Goal: Task Accomplishment & Management: Use online tool/utility

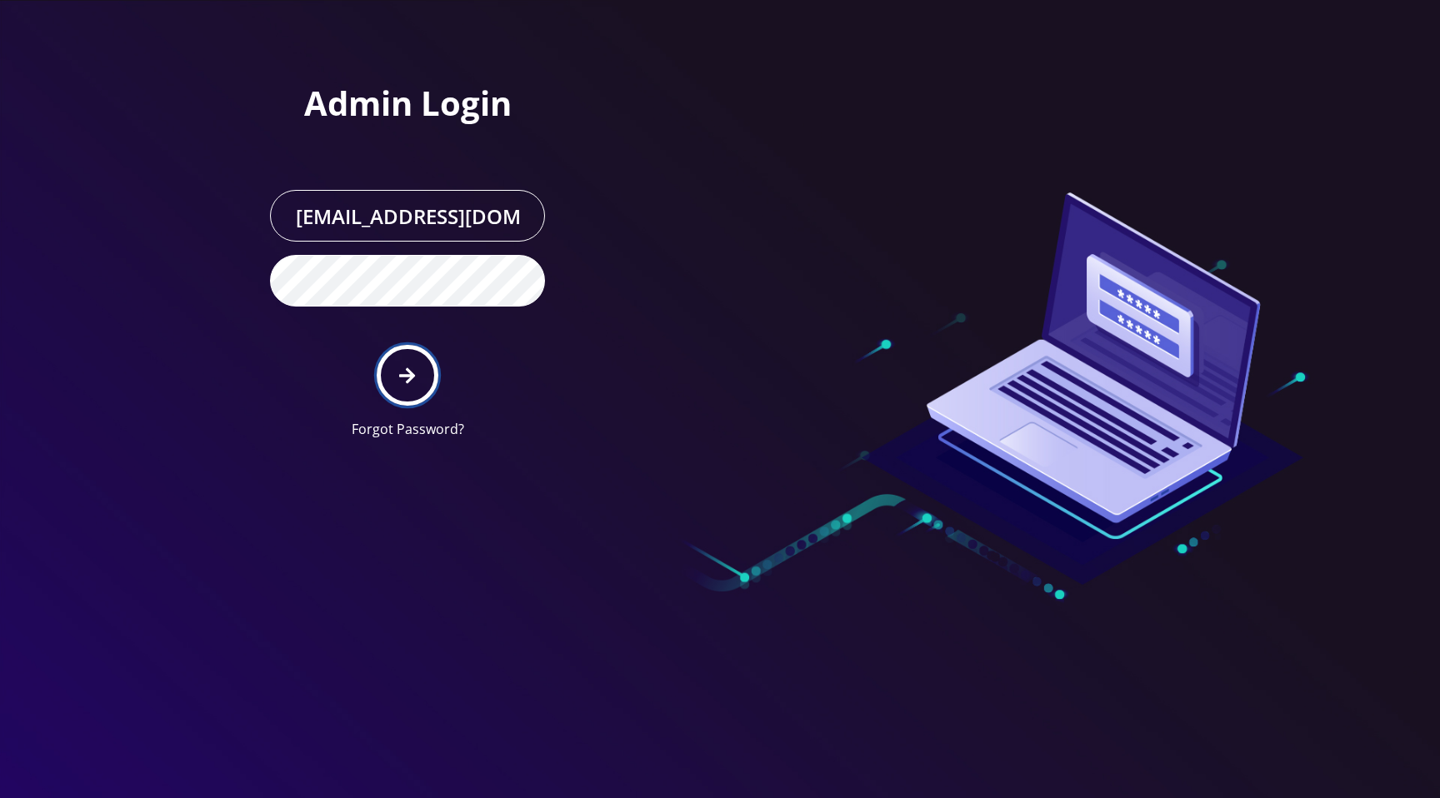
click at [417, 378] on button "submit" at bounding box center [407, 375] width 61 height 61
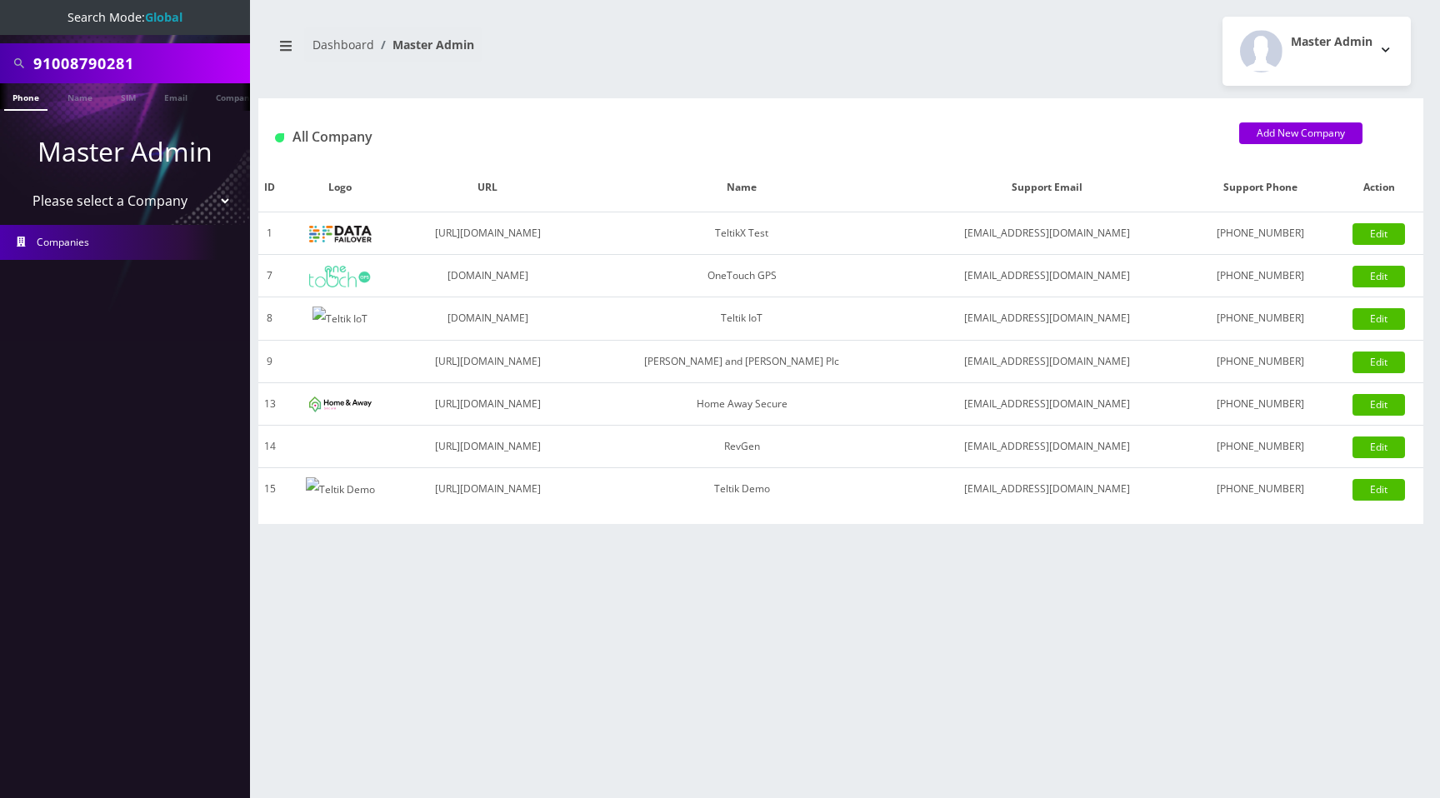
click at [703, 45] on nav "Dashboard Master Admin" at bounding box center [550, 52] width 558 height 48
click at [167, 195] on select "Please select a Company TeltikX Test OneTouch GPS Teltik IoT Hale and Serrano P…" at bounding box center [125, 201] width 213 height 32
select select "1"
click at [19, 185] on select "Please select a Company TeltikX Test OneTouch GPS Teltik IoT Hale and Serrano P…" at bounding box center [125, 201] width 213 height 32
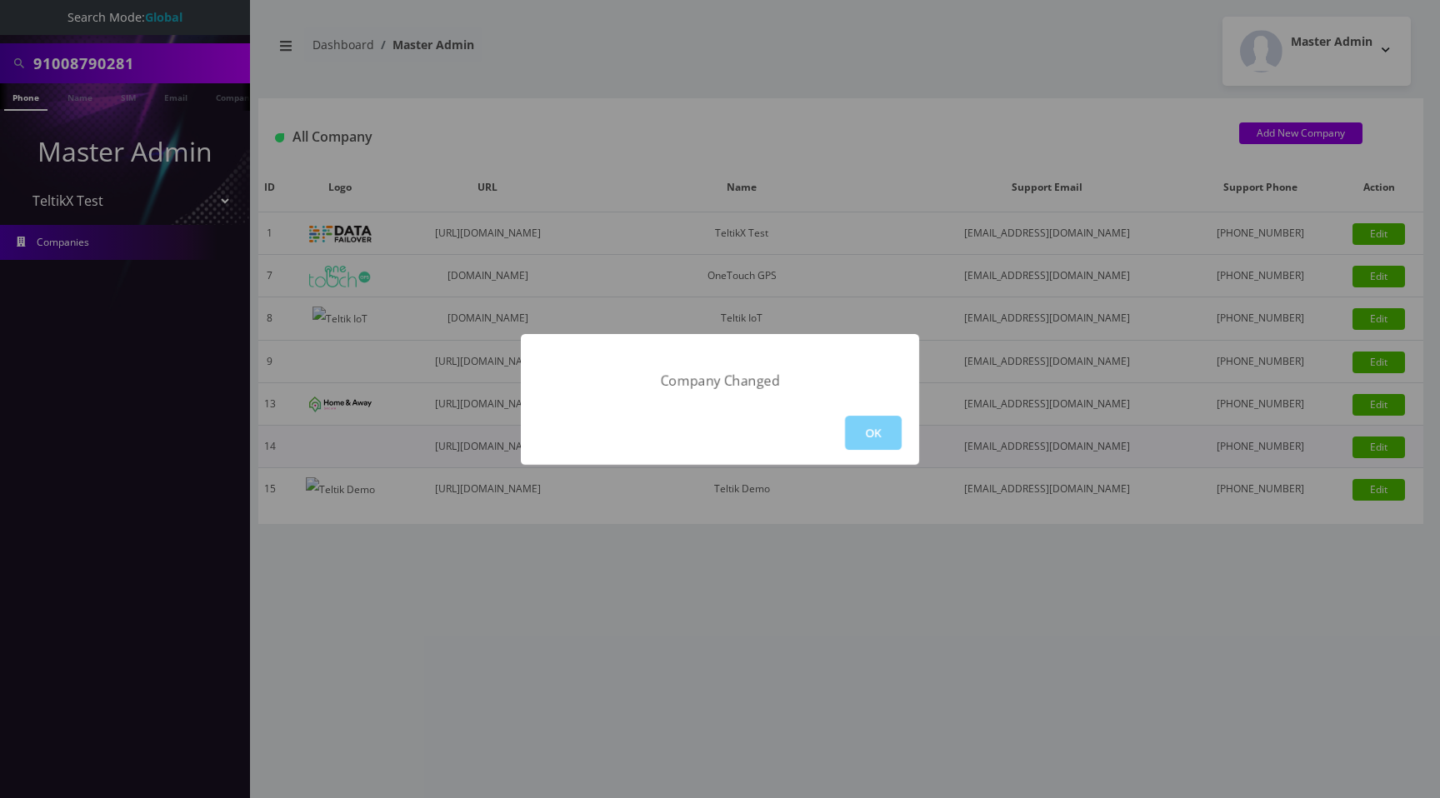
click at [884, 437] on button "OK" at bounding box center [873, 433] width 57 height 34
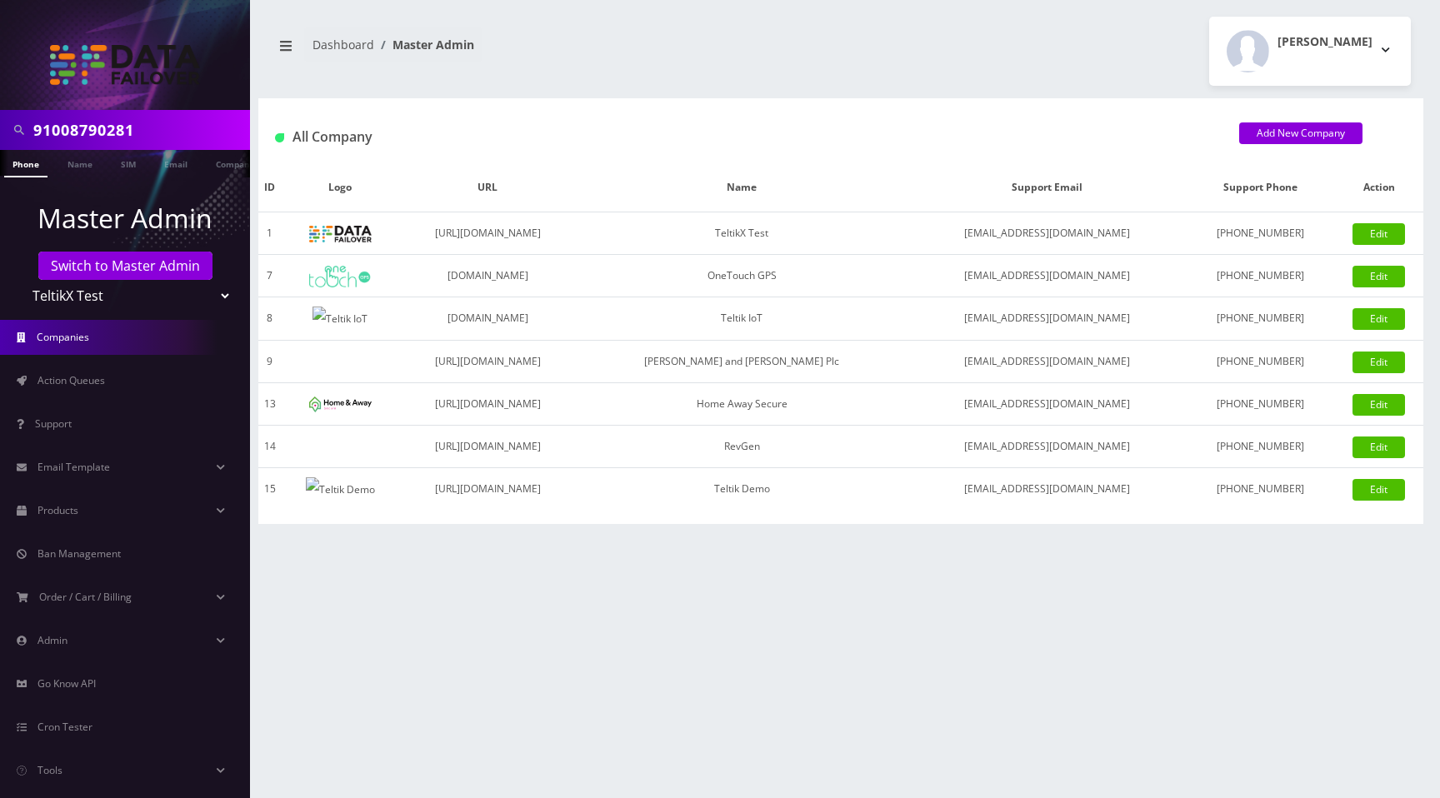
click at [158, 126] on input "91008790281" at bounding box center [139, 130] width 213 height 32
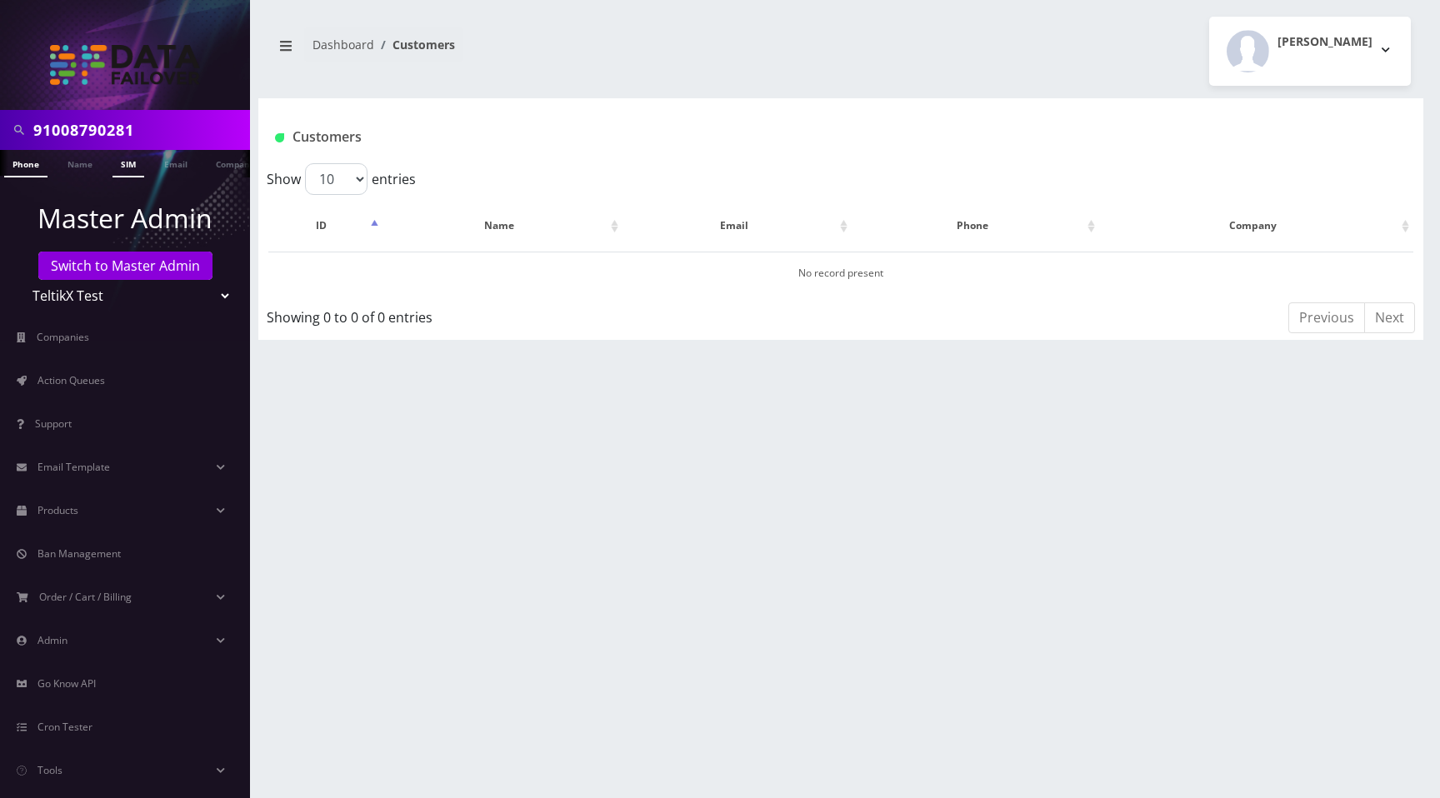
click at [118, 163] on link "SIM" at bounding box center [129, 164] width 32 height 28
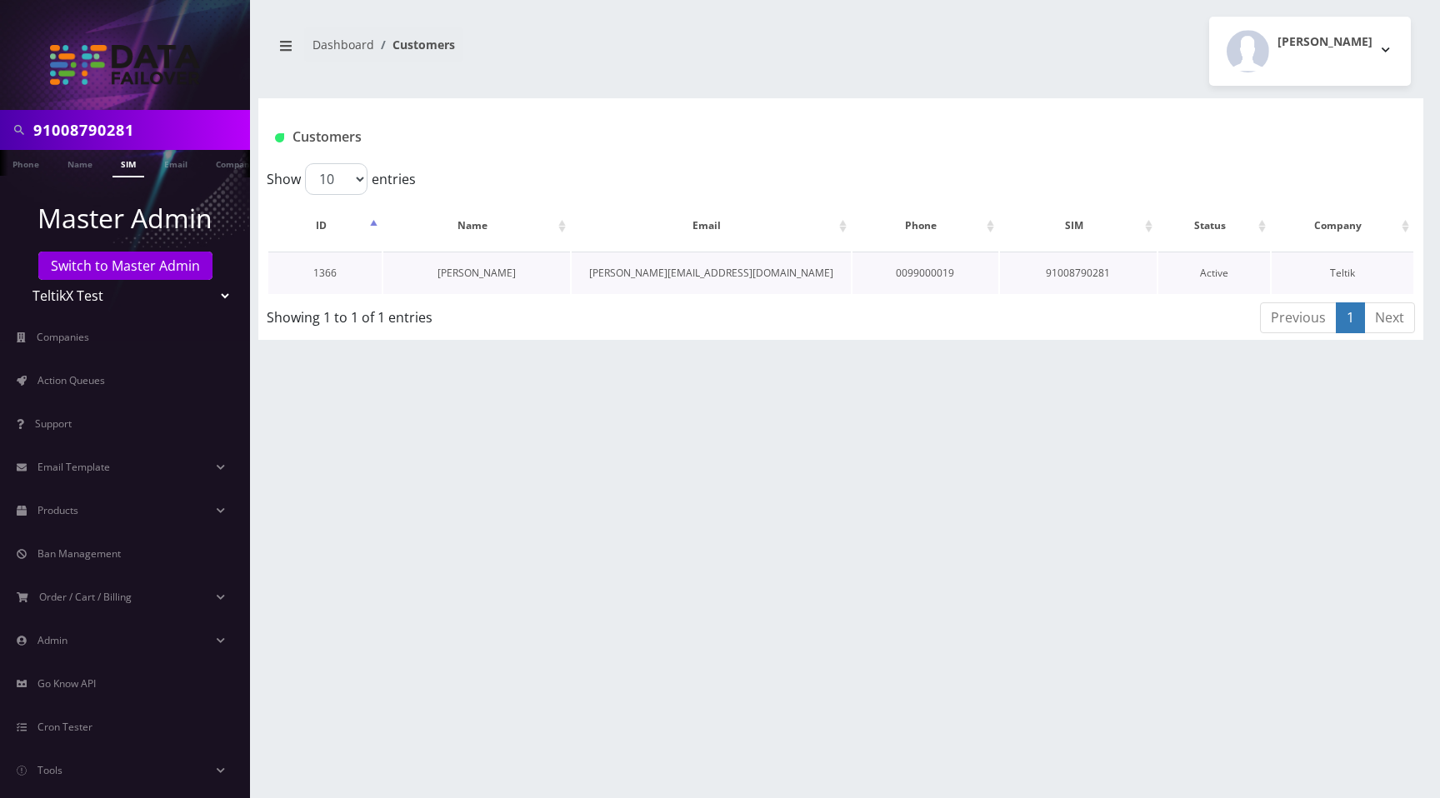
click at [483, 273] on link "[PERSON_NAME]" at bounding box center [477, 273] width 78 height 14
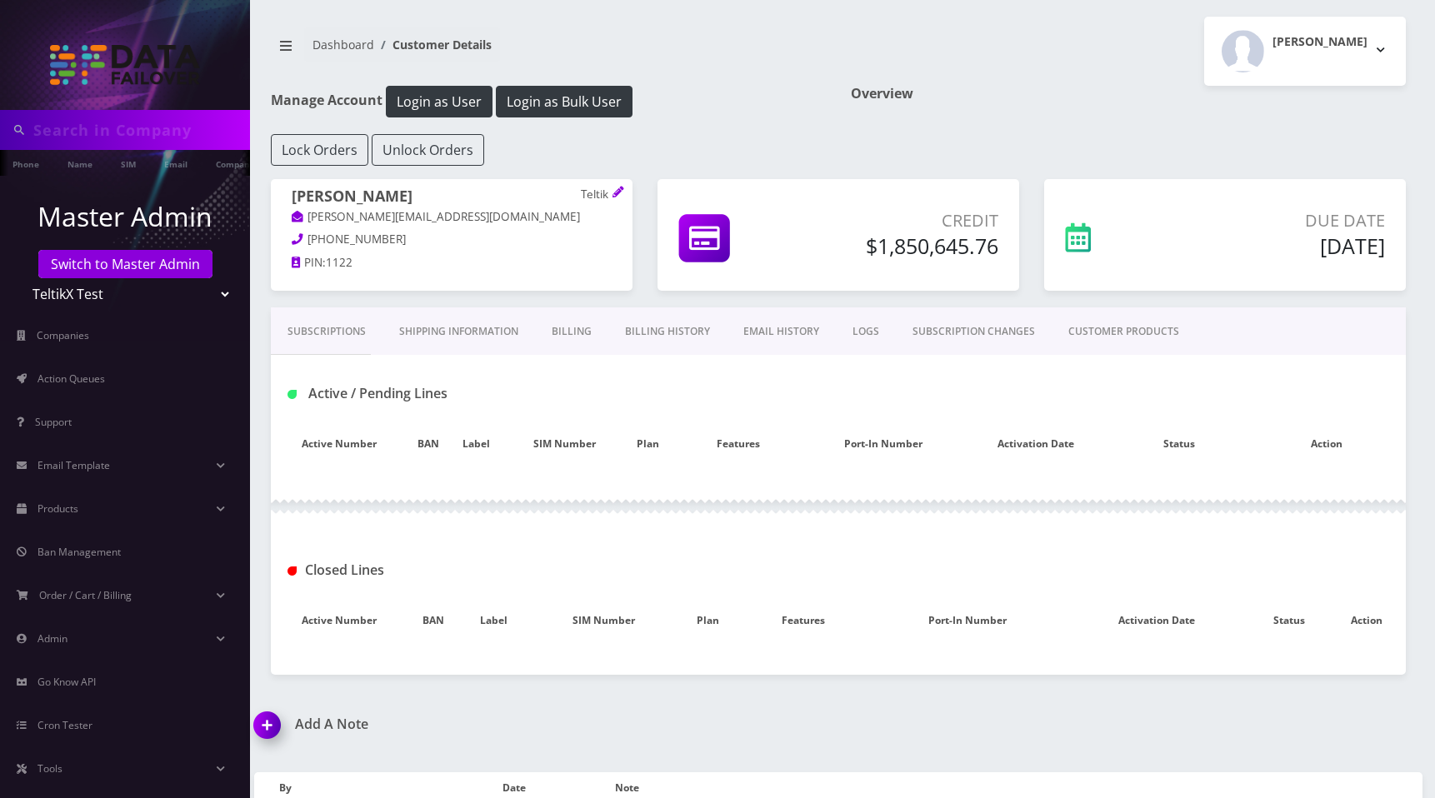
type input "91008790281"
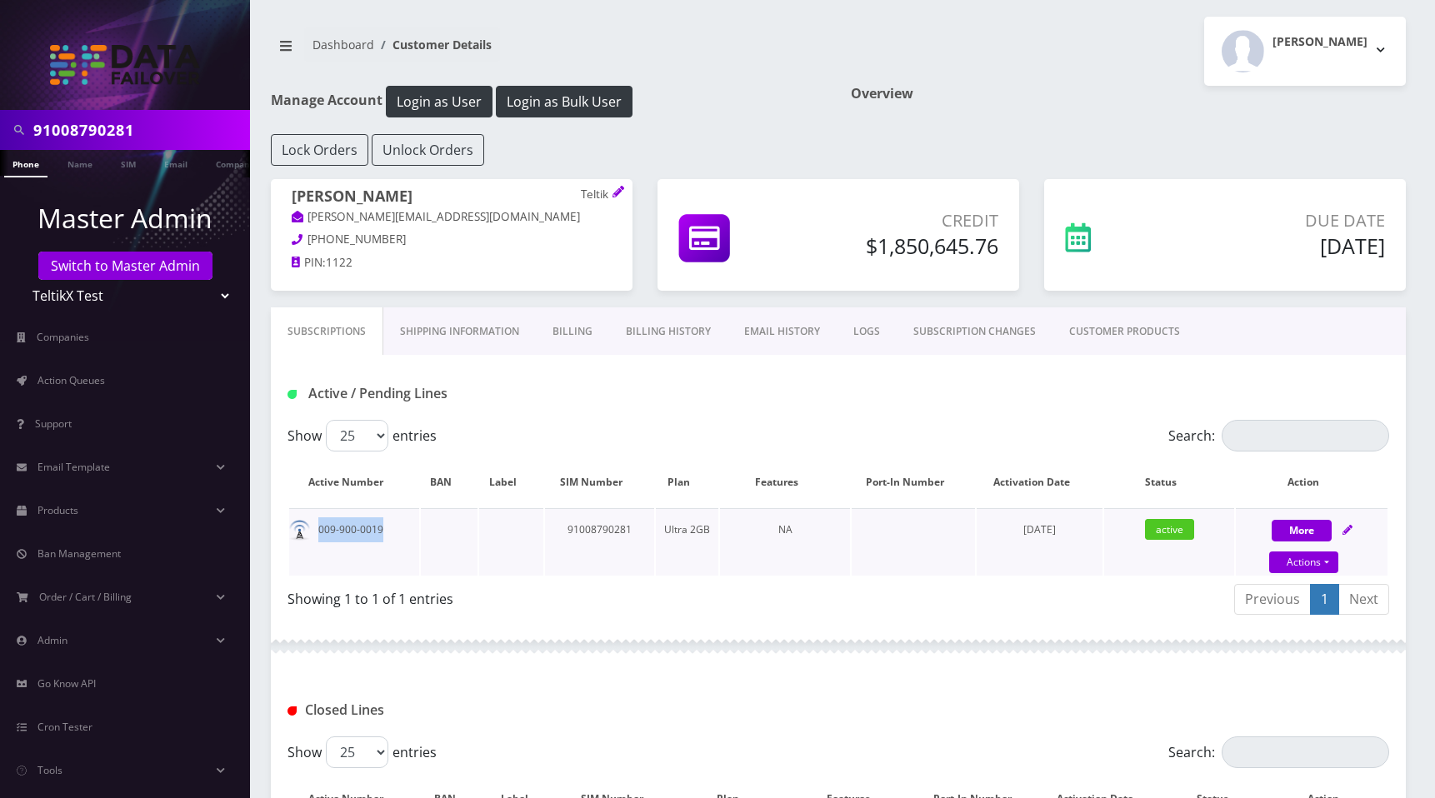
drag, startPoint x: 318, startPoint y: 528, endPoint x: 414, endPoint y: 529, distance: 95.8
click at [414, 529] on td "009-900-0019" at bounding box center [354, 542] width 130 height 68
copy td "009-900-0019"
click at [1283, 433] on input "Search:" at bounding box center [1306, 436] width 168 height 32
paste input "009-900-0019"
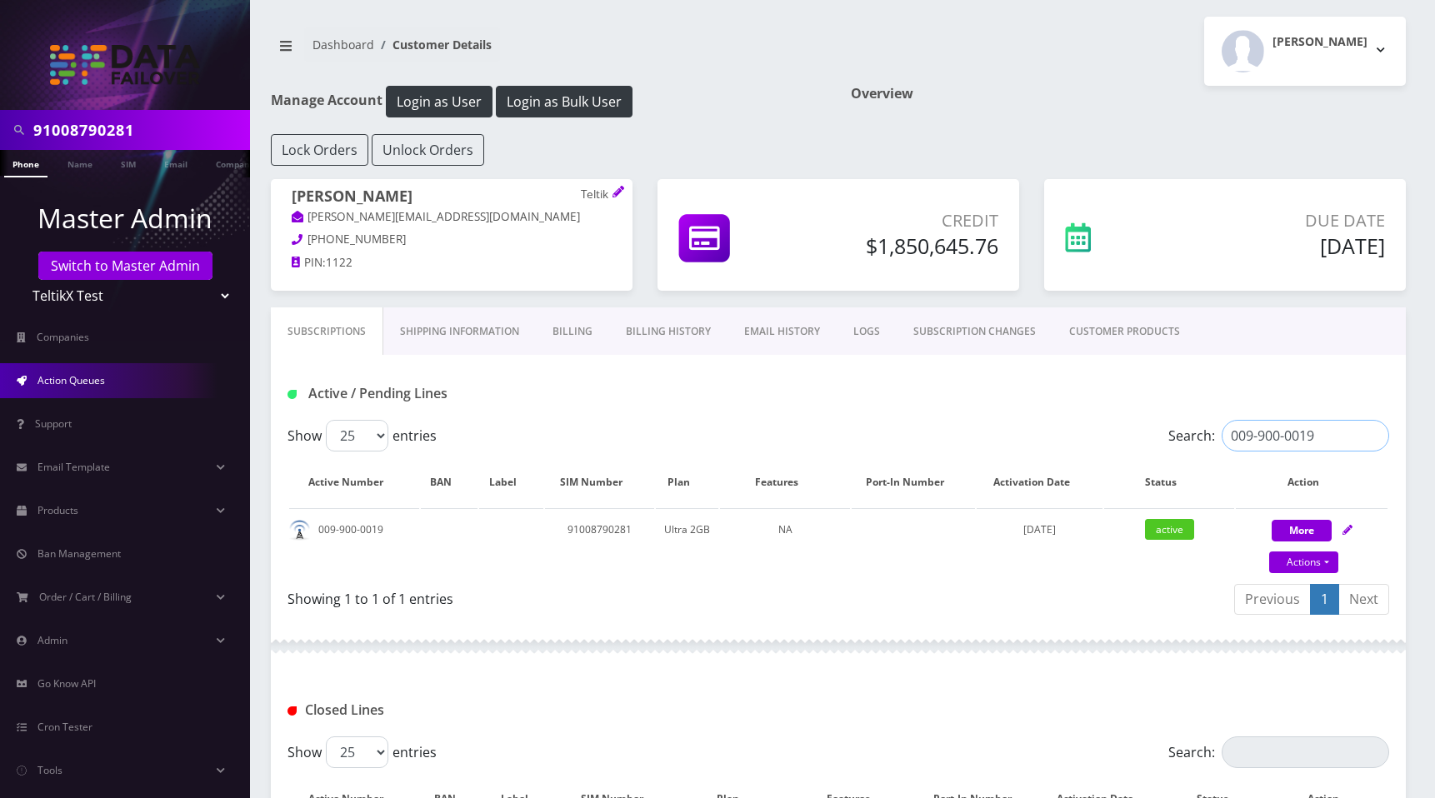
type input "009-900-0019"
click at [103, 376] on span "Action Queues" at bounding box center [72, 380] width 68 height 14
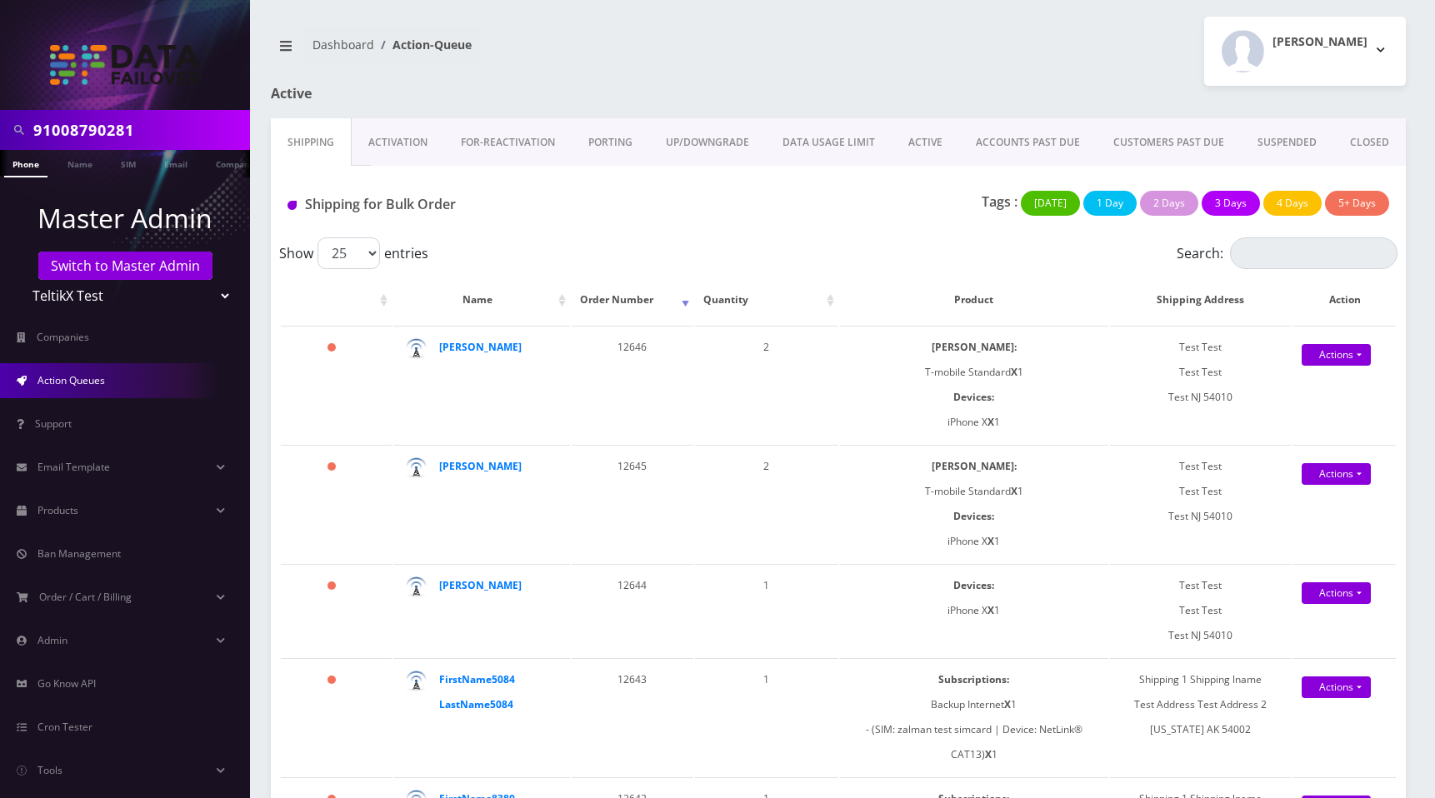
click at [1275, 253] on input "Search:" at bounding box center [1314, 254] width 168 height 32
paste input "009-900-0019"
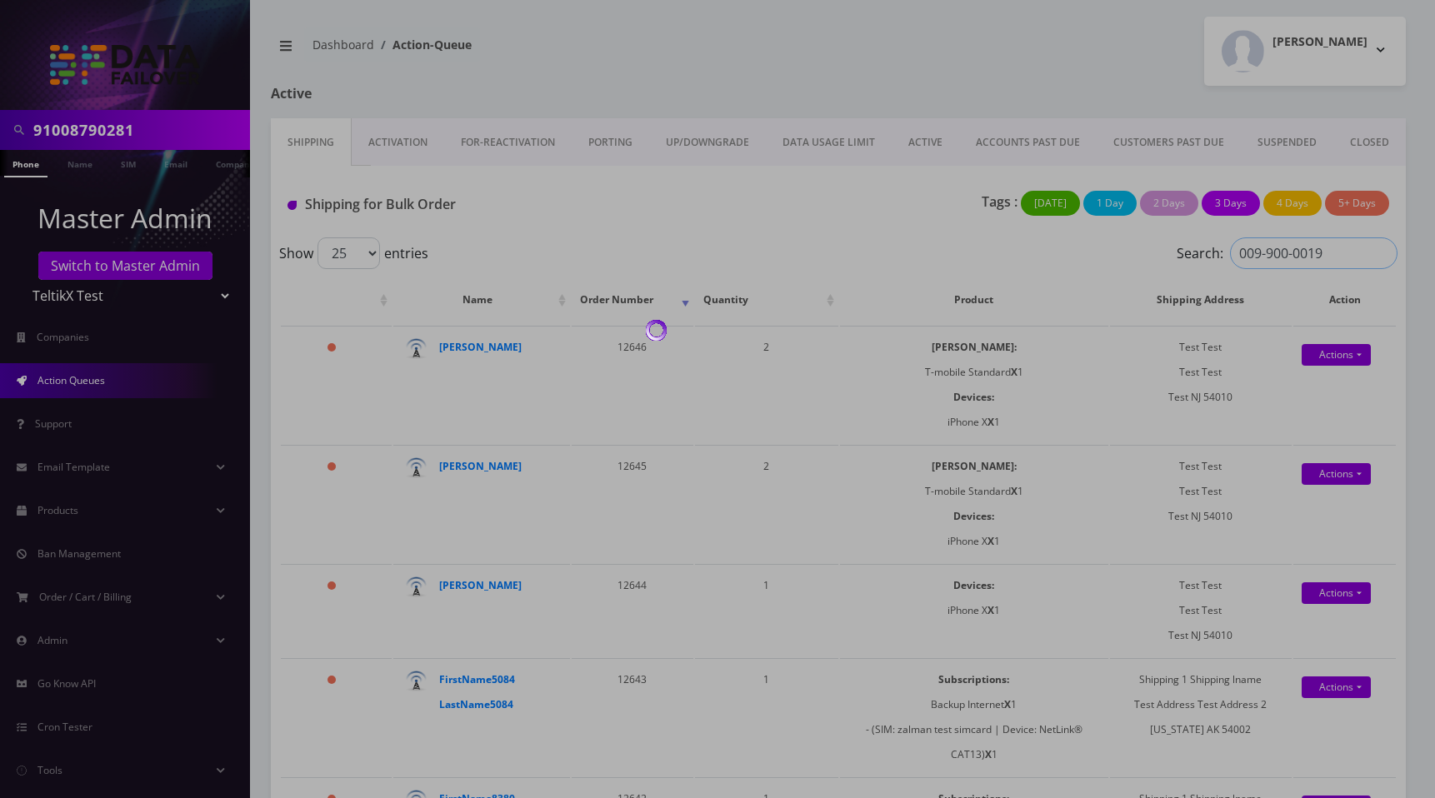
type input "009-900-0019"
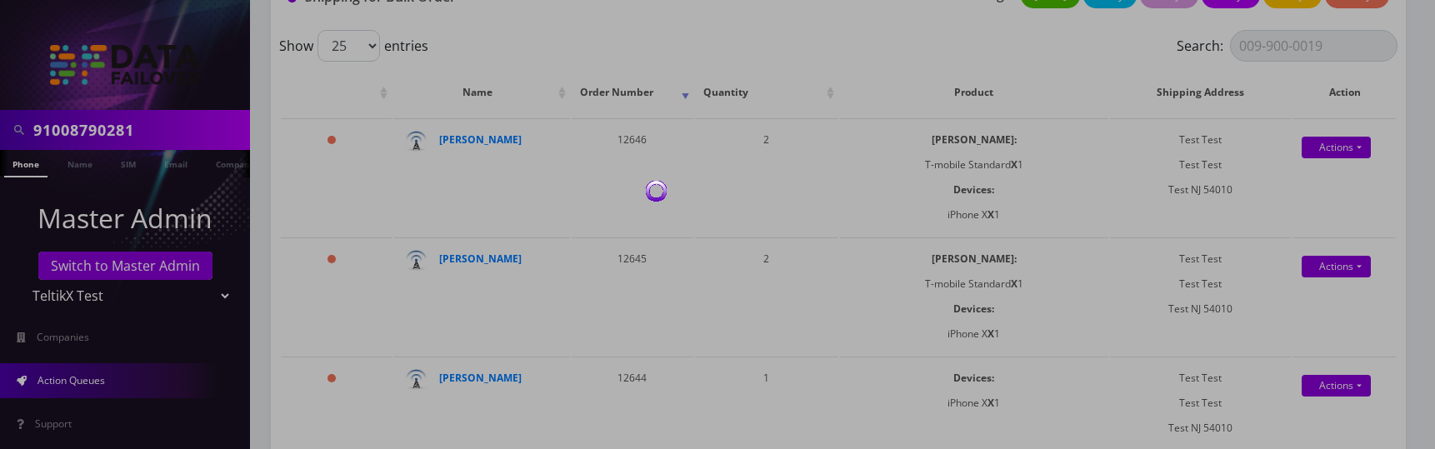
scroll to position [203, 0]
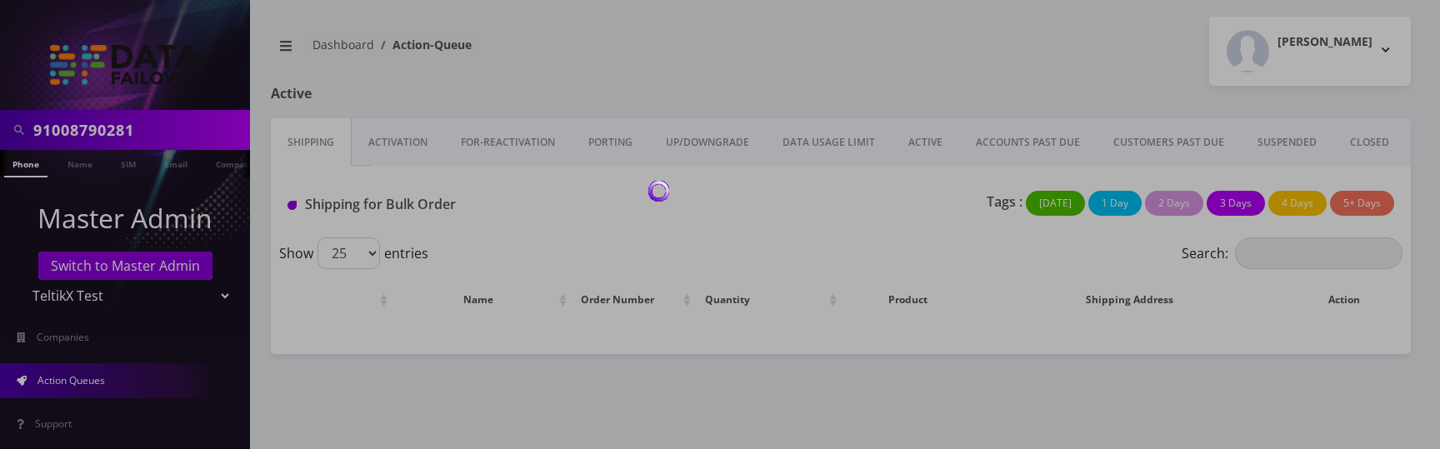
click at [918, 66] on div at bounding box center [720, 224] width 1440 height 449
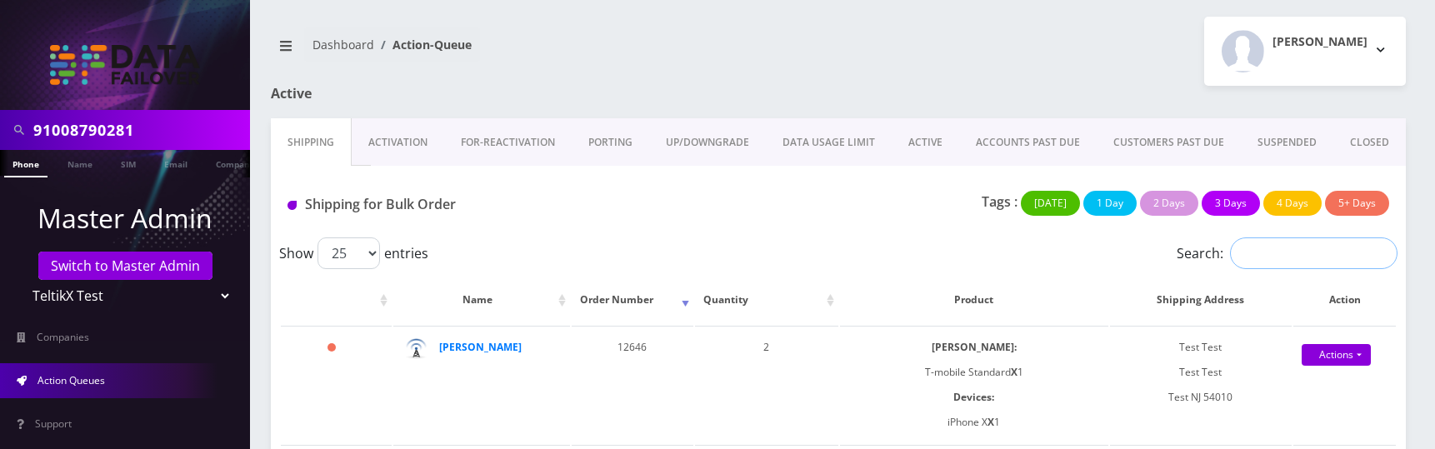
click at [1281, 261] on input "Search:" at bounding box center [1314, 254] width 168 height 32
paste input "009-900-0019"
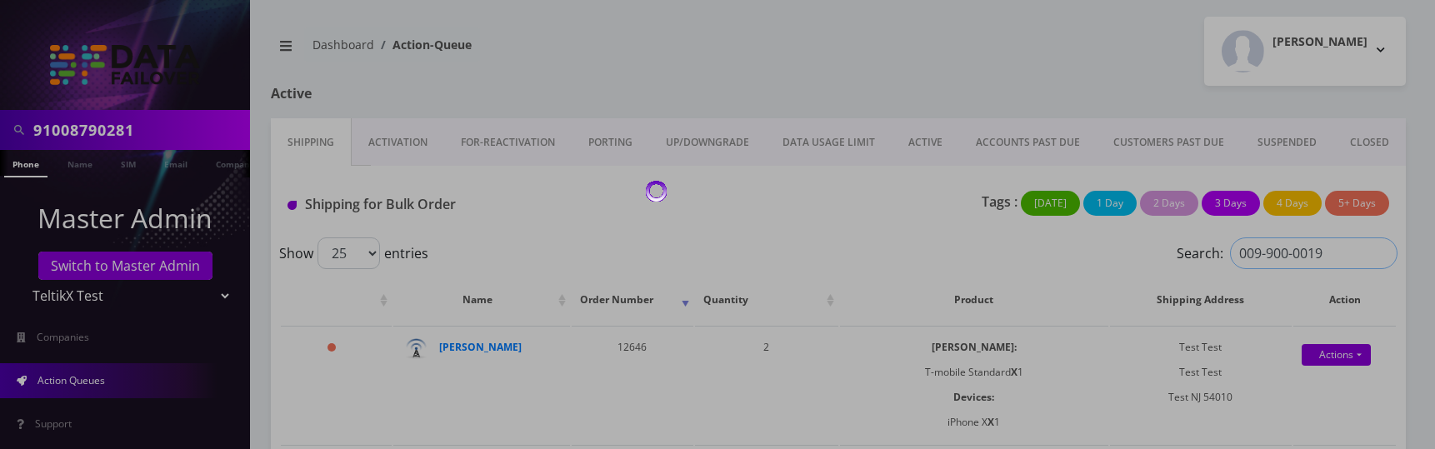
type input "009-900-0019"
click at [1013, 33] on div at bounding box center [717, 224] width 1435 height 449
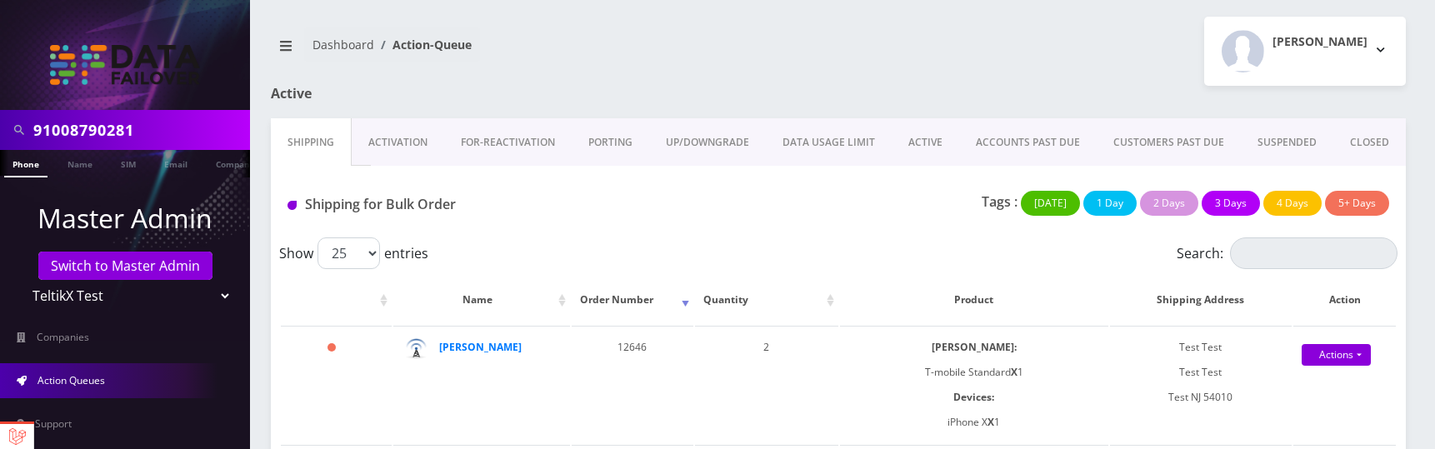
click at [171, 124] on input "91008790281" at bounding box center [139, 130] width 213 height 32
click at [1290, 252] on input "Search:" at bounding box center [1314, 254] width 168 height 32
paste input "91008790281"
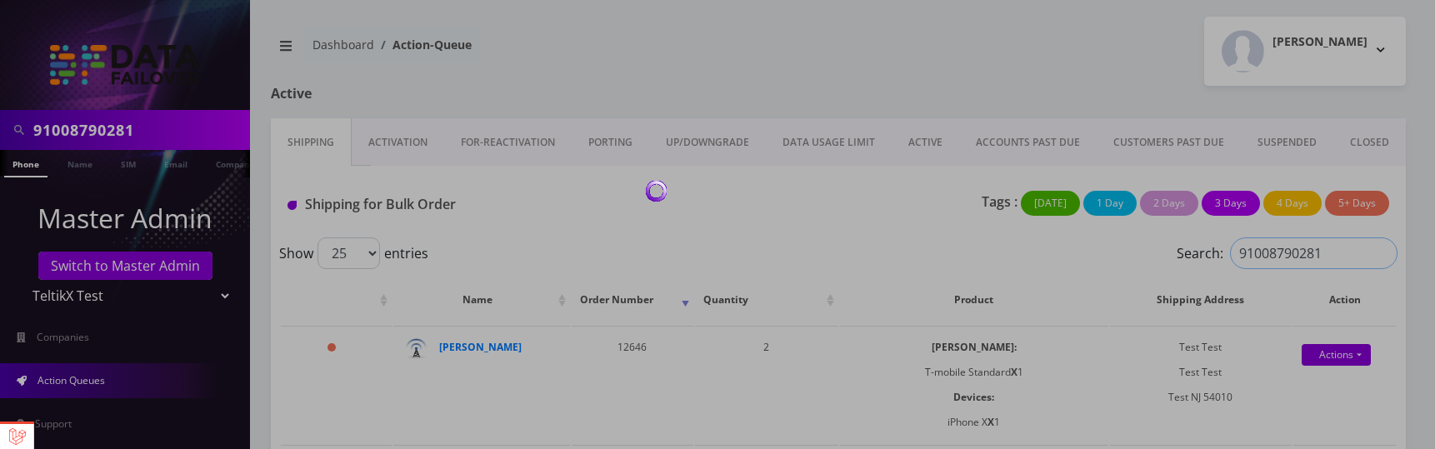
type input "91008790281"
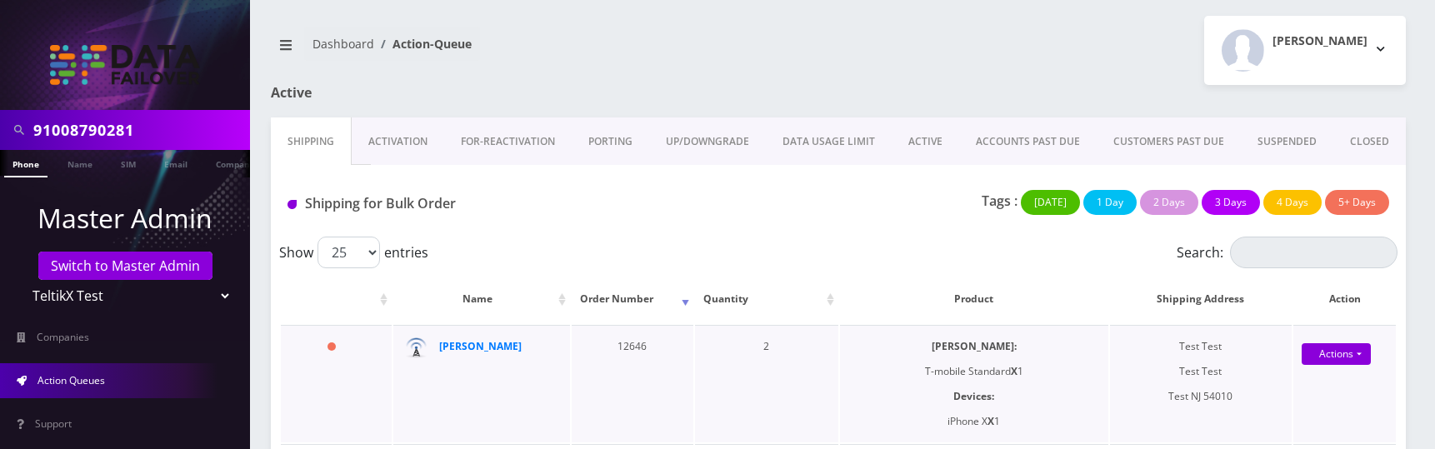
scroll to position [56, 0]
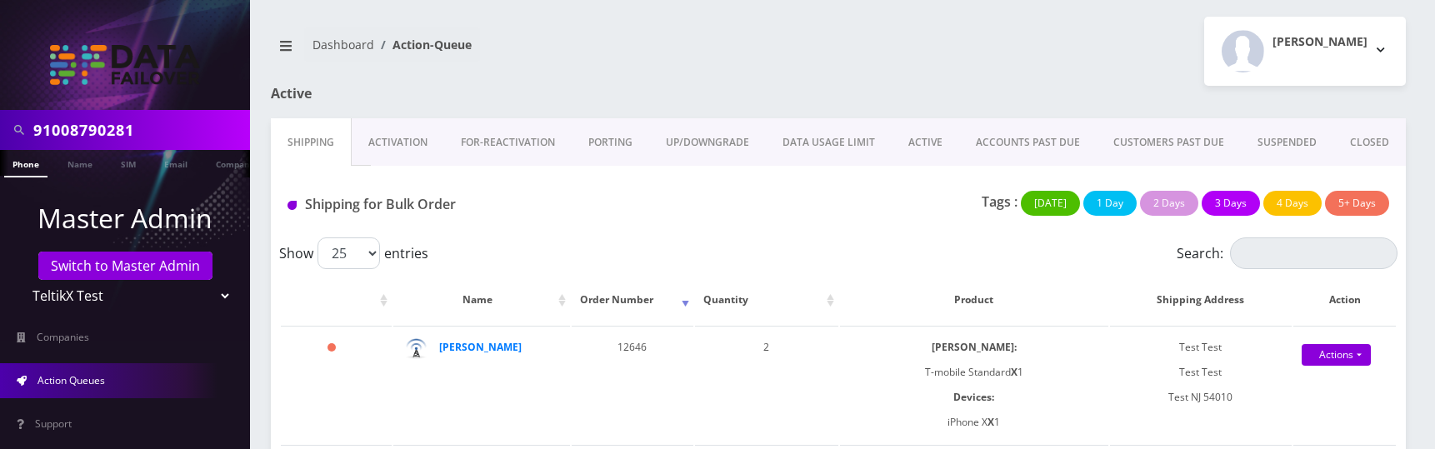
click at [183, 132] on input "91008790281" at bounding box center [139, 130] width 213 height 32
click at [1295, 258] on input "Search:" at bounding box center [1314, 254] width 168 height 32
paste input "91008790281"
type input "91008790281"
